Goal: Task Accomplishment & Management: Use online tool/utility

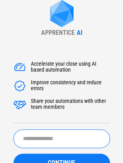
click at [39, 144] on input "text" at bounding box center [61, 138] width 96 height 19
type input "**********"
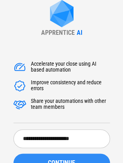
click at [92, 161] on div "CONTINUE" at bounding box center [61, 163] width 77 height 6
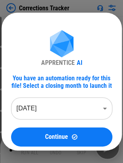
click at [81, 71] on div "APPRENTICE AI You have an automation ready for this file! Select a closing mont…" at bounding box center [61, 88] width 101 height 116
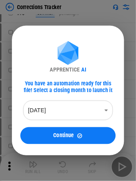
scroll to position [55, 0]
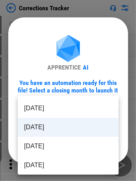
click at [72, 110] on body "Corrections Tracker # 25 Modify Conditional Format pending... # 57 Rename Sheet…" at bounding box center [68, 35] width 136 height 181
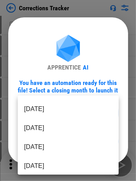
scroll to position [152, 0]
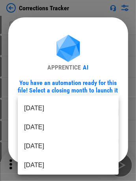
click at [69, 162] on li "[DATE]" at bounding box center [68, 165] width 101 height 19
type input "********"
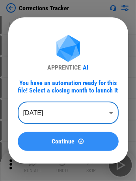
click at [37, 142] on div "Continue" at bounding box center [68, 141] width 82 height 7
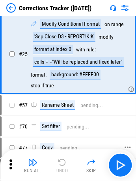
scroll to position [0, 0]
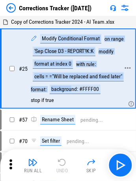
drag, startPoint x: 59, startPoint y: 38, endPoint x: 70, endPoint y: 98, distance: 60.4
click at [70, 98] on div "Modify Conditional Format on range 'Sep Close D3 - REPORT'!K:K modify format at…" at bounding box center [78, 68] width 95 height 69
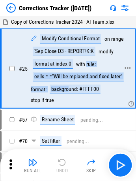
drag, startPoint x: 67, startPoint y: 99, endPoint x: 85, endPoint y: 64, distance: 39.3
click at [85, 64] on div "Modify Conditional Format on range 'Sep Close D3 - REPORT'!K:K modify format at…" at bounding box center [78, 68] width 95 height 69
click at [91, 70] on div "Modify Conditional Format on range 'Sep Close D3 - REPORT'!K:K modify format at…" at bounding box center [78, 68] width 95 height 69
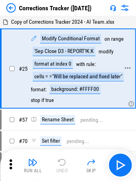
drag, startPoint x: 55, startPoint y: 76, endPoint x: 119, endPoint y: 75, distance: 64.8
click at [119, 75] on div "cells = ="Will be replaced and fixed later"" at bounding box center [78, 76] width 91 height 9
click at [107, 75] on div "cells = ="Will be replaced and fixed later"" at bounding box center [78, 76] width 91 height 9
drag, startPoint x: 121, startPoint y: 77, endPoint x: 45, endPoint y: 79, distance: 76.4
click at [45, 79] on div "cells = ="Will be replaced and fixed later"" at bounding box center [78, 76] width 91 height 9
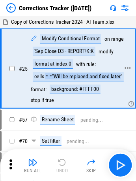
click at [65, 76] on div "cells = ="Will be replaced and fixed later"" at bounding box center [78, 76] width 91 height 9
drag, startPoint x: 54, startPoint y: 75, endPoint x: 119, endPoint y: 79, distance: 65.4
click at [119, 79] on div "cells = ="Will be replaced and fixed later"" at bounding box center [78, 76] width 91 height 9
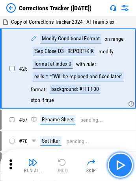
click at [123, 162] on img "button" at bounding box center [120, 165] width 13 height 13
click at [115, 162] on img "button" at bounding box center [120, 165] width 13 height 13
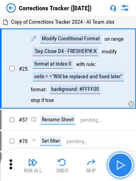
click at [115, 162] on img "button" at bounding box center [120, 165] width 13 height 13
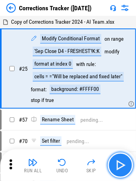
click at [118, 162] on img "button" at bounding box center [120, 165] width 13 height 13
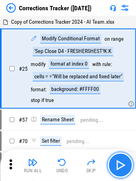
click at [118, 162] on img "button" at bounding box center [120, 165] width 13 height 13
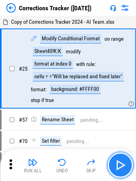
click at [123, 162] on img "button" at bounding box center [120, 165] width 13 height 13
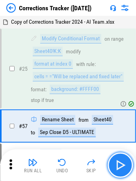
click at [122, 162] on img "button" at bounding box center [120, 165] width 13 height 13
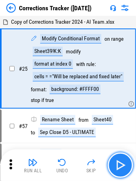
click at [123, 161] on img "button" at bounding box center [120, 165] width 13 height 13
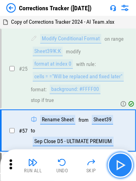
click at [117, 160] on img "button" at bounding box center [120, 165] width 13 height 13
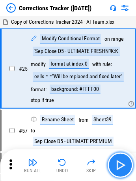
click at [125, 162] on img "button" at bounding box center [120, 165] width 13 height 13
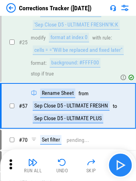
scroll to position [40, 0]
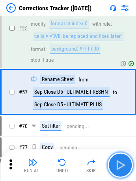
click at [125, 162] on img "button" at bounding box center [120, 165] width 13 height 13
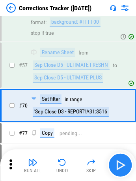
scroll to position [80, 0]
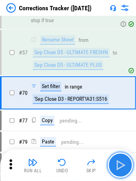
click at [114, 162] on button "button" at bounding box center [120, 165] width 25 height 25
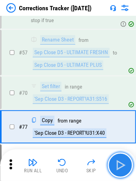
click at [114, 162] on button "button" at bounding box center [120, 165] width 25 height 25
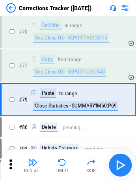
scroll to position [147, 0]
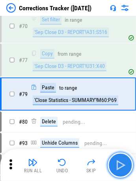
click at [114, 162] on button "button" at bounding box center [120, 165] width 25 height 25
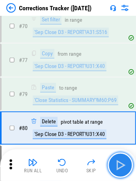
click at [114, 162] on button "button" at bounding box center [120, 165] width 25 height 25
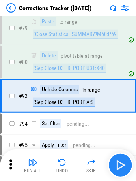
scroll to position [213, 0]
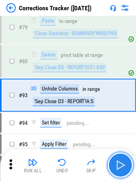
click at [114, 162] on button "button" at bounding box center [120, 165] width 25 height 25
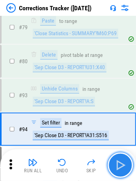
click at [114, 162] on button "button" at bounding box center [120, 165] width 25 height 25
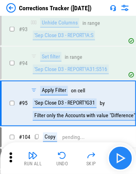
scroll to position [290, 0]
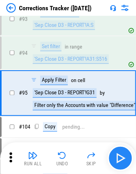
click at [114, 162] on div "Run All Undo Skip" at bounding box center [69, 158] width 128 height 25
click at [119, 162] on img "button" at bounding box center [120, 158] width 13 height 13
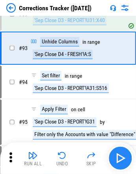
scroll to position [217, 0]
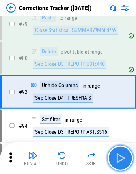
click at [119, 162] on img "button" at bounding box center [120, 158] width 13 height 13
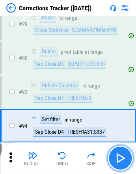
click at [119, 162] on img "button" at bounding box center [120, 158] width 13 height 13
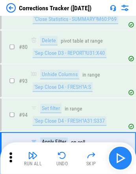
click at [119, 162] on div "Run All Undo Skip" at bounding box center [69, 158] width 128 height 25
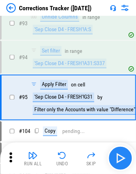
scroll to position [290, 0]
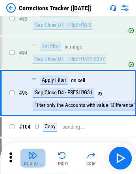
click at [33, 160] on img "button" at bounding box center [32, 155] width 9 height 9
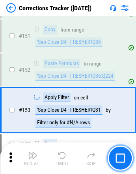
scroll to position [799, 0]
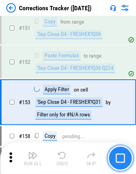
click at [124, 156] on img "button" at bounding box center [120, 158] width 9 height 9
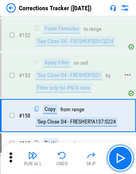
scroll to position [839, 0]
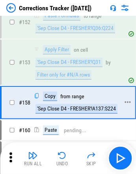
click at [89, 104] on div "'Sep Close D4 - FRESHER'!A137:S224" at bounding box center [77, 108] width 82 height 9
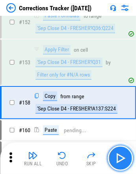
click at [124, 157] on img "button" at bounding box center [120, 158] width 13 height 13
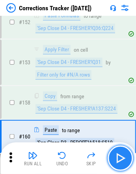
click at [124, 157] on img "button" at bounding box center [120, 158] width 13 height 13
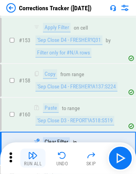
scroll to position [905, 0]
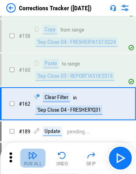
click at [36, 162] on div "Run All" at bounding box center [33, 164] width 18 height 5
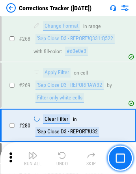
scroll to position [1428, 0]
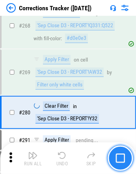
click at [128, 159] on button "button" at bounding box center [120, 158] width 25 height 25
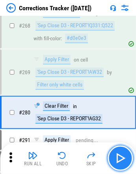
click at [125, 157] on img "button" at bounding box center [120, 158] width 13 height 13
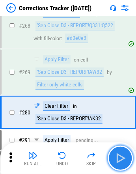
click at [119, 155] on img "button" at bounding box center [120, 158] width 13 height 13
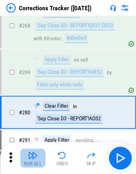
click at [32, 155] on img "button" at bounding box center [32, 155] width 9 height 9
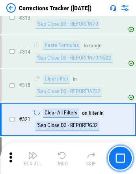
scroll to position [1778, 0]
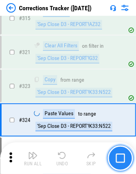
click at [128, 158] on button "button" at bounding box center [120, 158] width 25 height 25
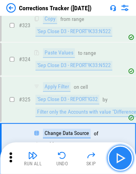
scroll to position [1930, 0]
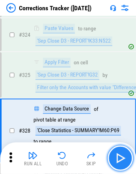
click at [123, 162] on button "button" at bounding box center [120, 158] width 25 height 25
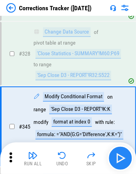
scroll to position [2012, 0]
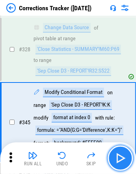
click at [127, 161] on button "button" at bounding box center [120, 158] width 25 height 25
click at [128, 158] on button "button" at bounding box center [120, 158] width 25 height 25
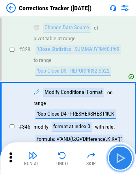
click at [128, 158] on button "button" at bounding box center [120, 158] width 25 height 25
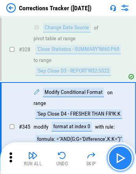
click at [128, 158] on button "button" at bounding box center [120, 158] width 25 height 25
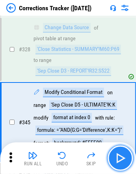
click at [128, 158] on button "button" at bounding box center [120, 158] width 25 height 25
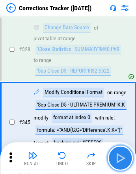
click at [128, 158] on button "button" at bounding box center [120, 158] width 25 height 25
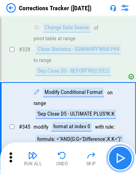
click at [128, 158] on button "button" at bounding box center [120, 158] width 25 height 25
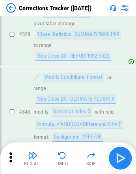
scroll to position [2055, 0]
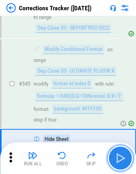
click at [128, 158] on button "button" at bounding box center [120, 158] width 25 height 25
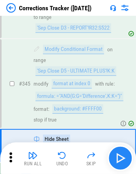
click at [128, 158] on div "Run All Undo Skip" at bounding box center [69, 158] width 128 height 25
click at [128, 158] on button "button" at bounding box center [120, 158] width 25 height 25
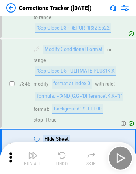
click at [128, 158] on div "Run All Undo Skip" at bounding box center [69, 158] width 128 height 25
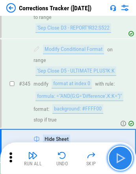
click at [128, 158] on button "button" at bounding box center [120, 158] width 25 height 25
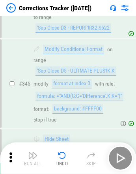
click at [128, 158] on div "Run All Undo Skip" at bounding box center [69, 158] width 128 height 25
